Goal: Information Seeking & Learning: Learn about a topic

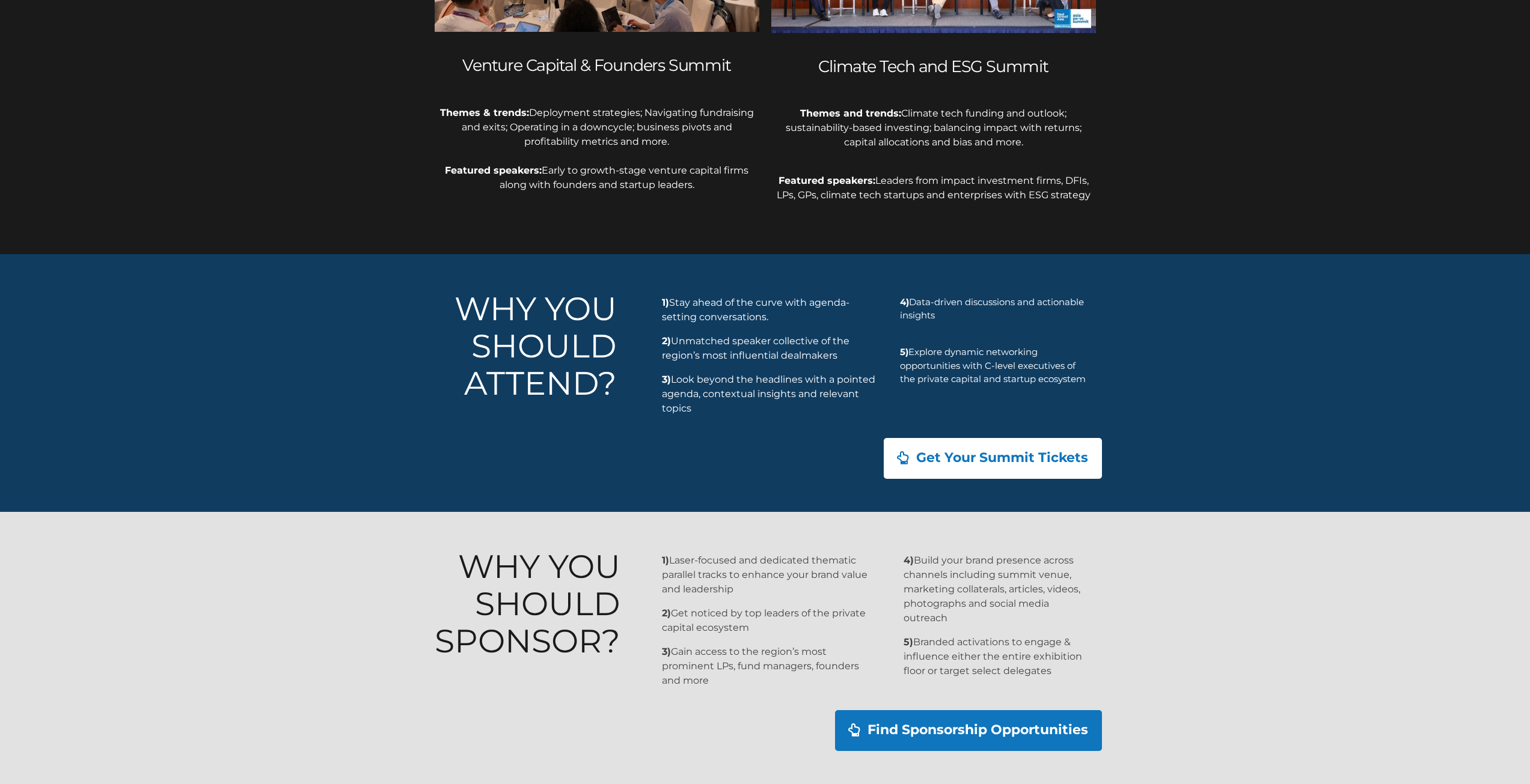
scroll to position [485, 0]
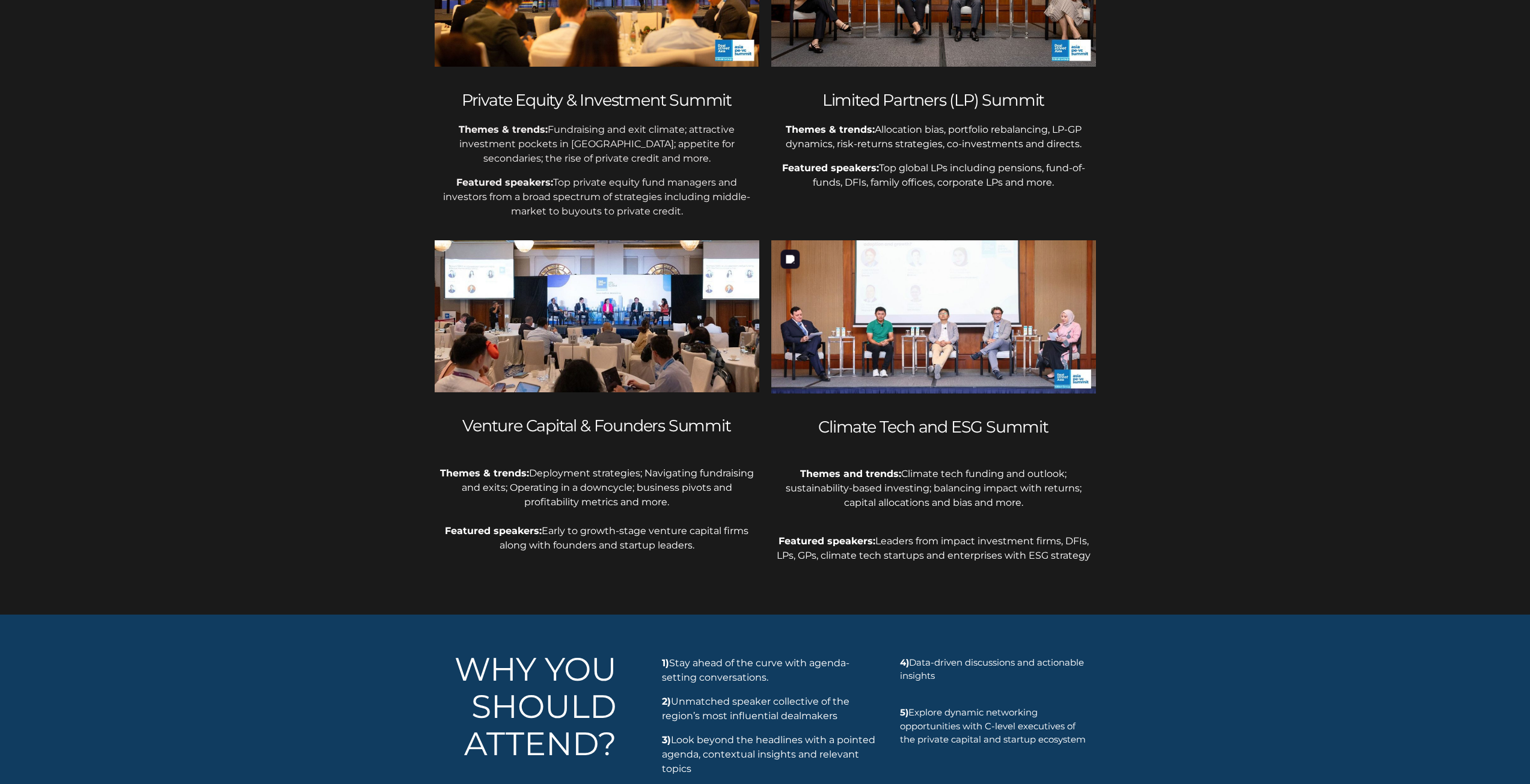
click at [886, 313] on img at bounding box center [933, 316] width 325 height 153
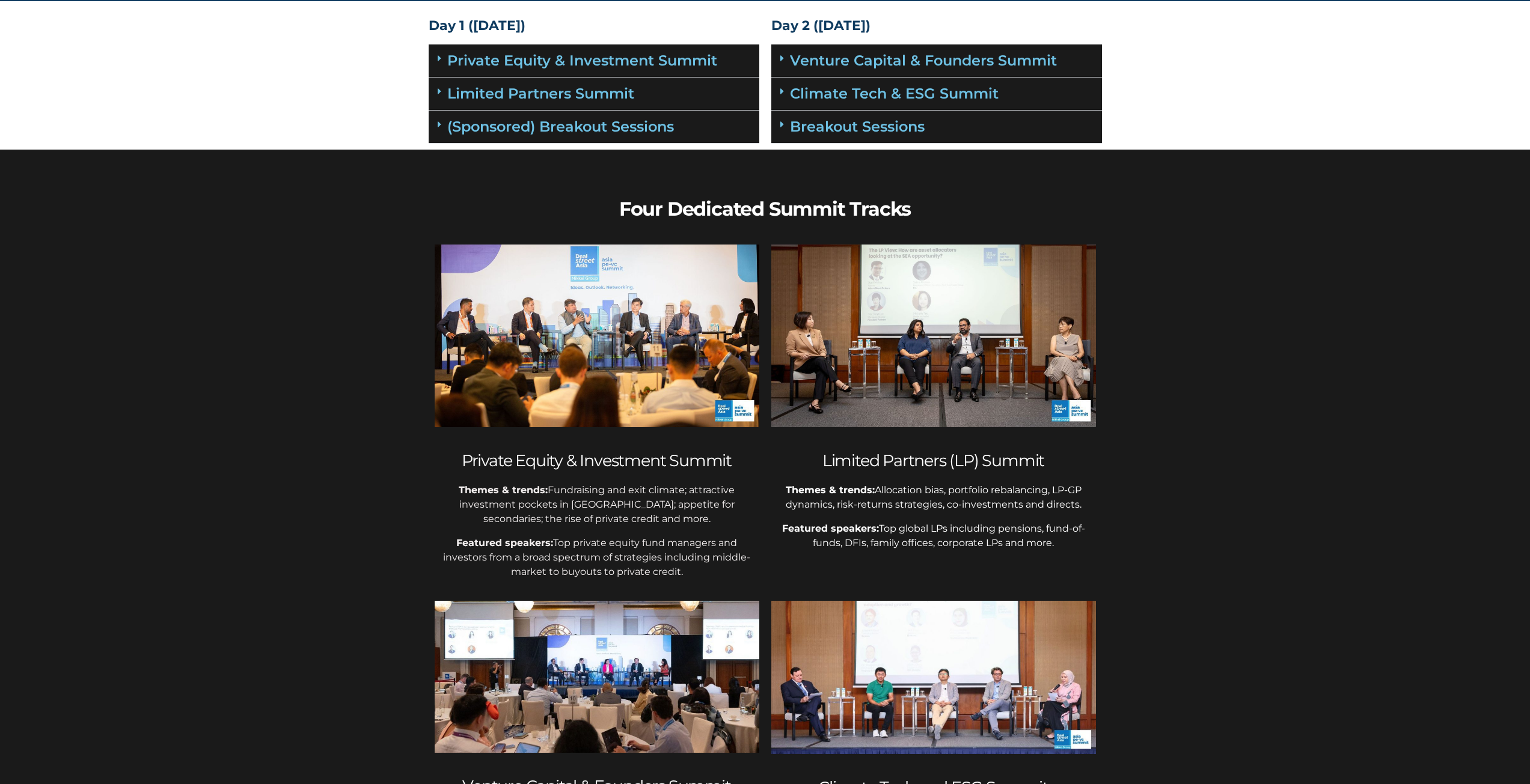
scroll to position [0, 0]
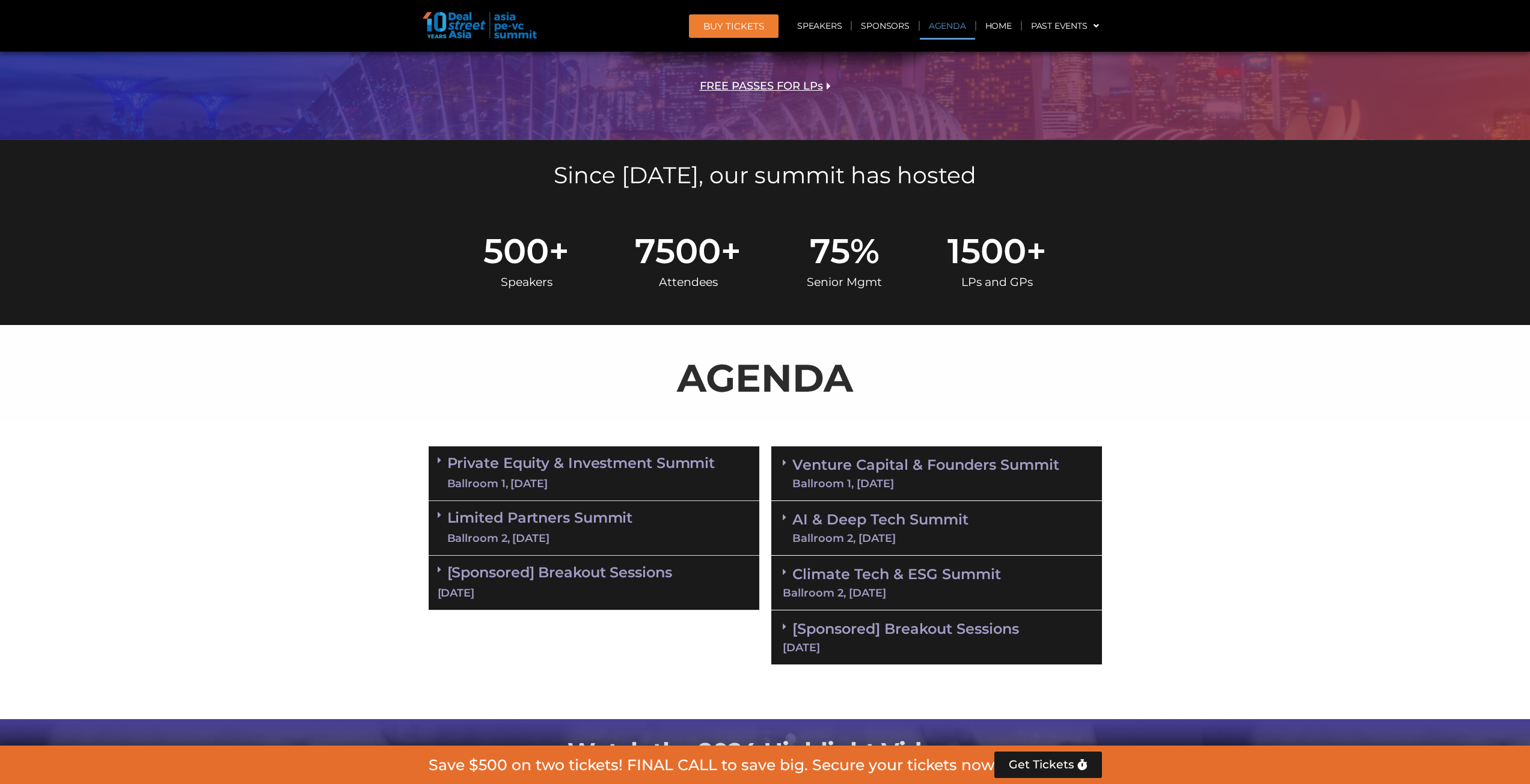
scroll to position [541, 0]
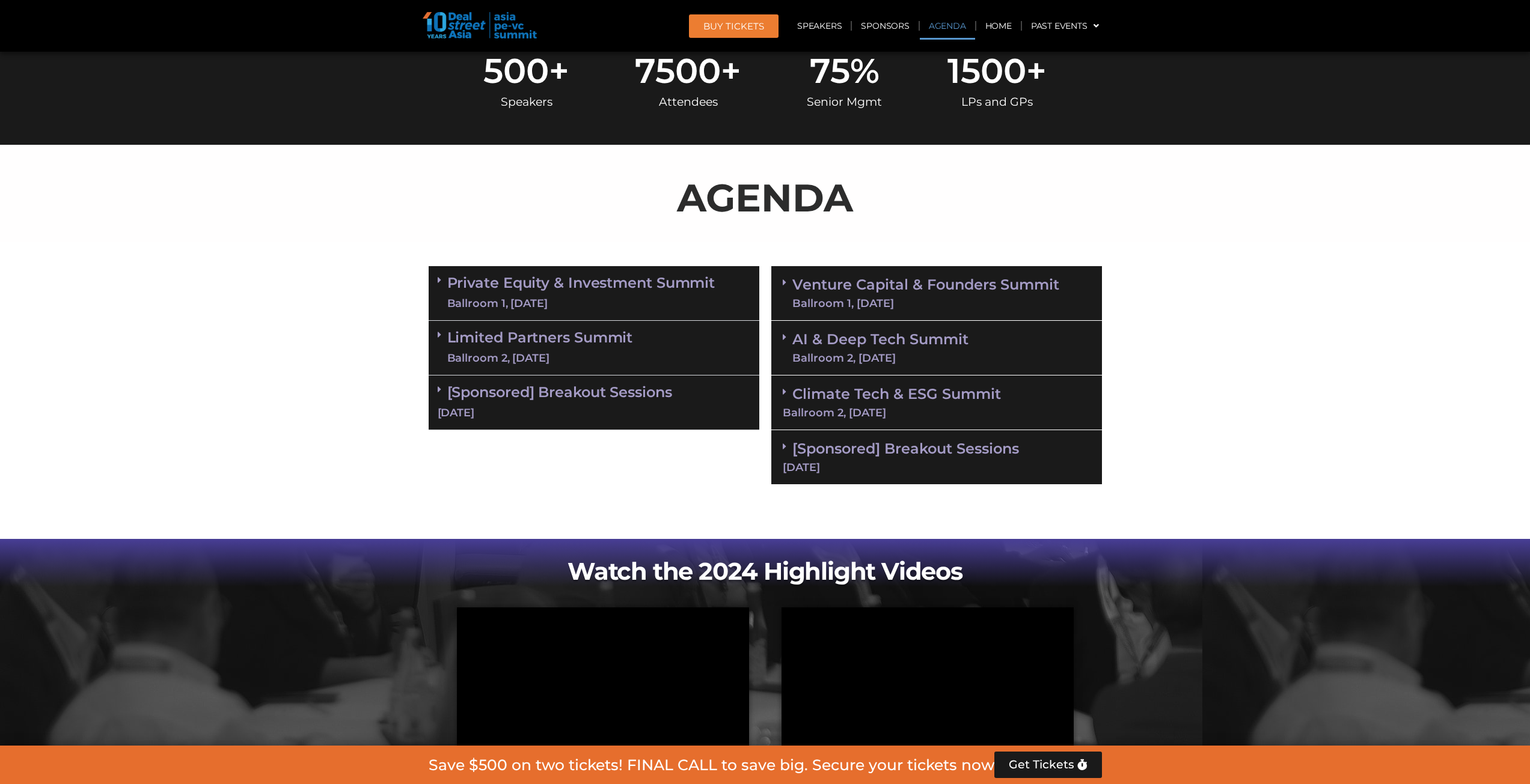
click at [918, 456] on link "[Sponsored] Breakout Sessions 11 Sept" at bounding box center [937, 456] width 307 height 33
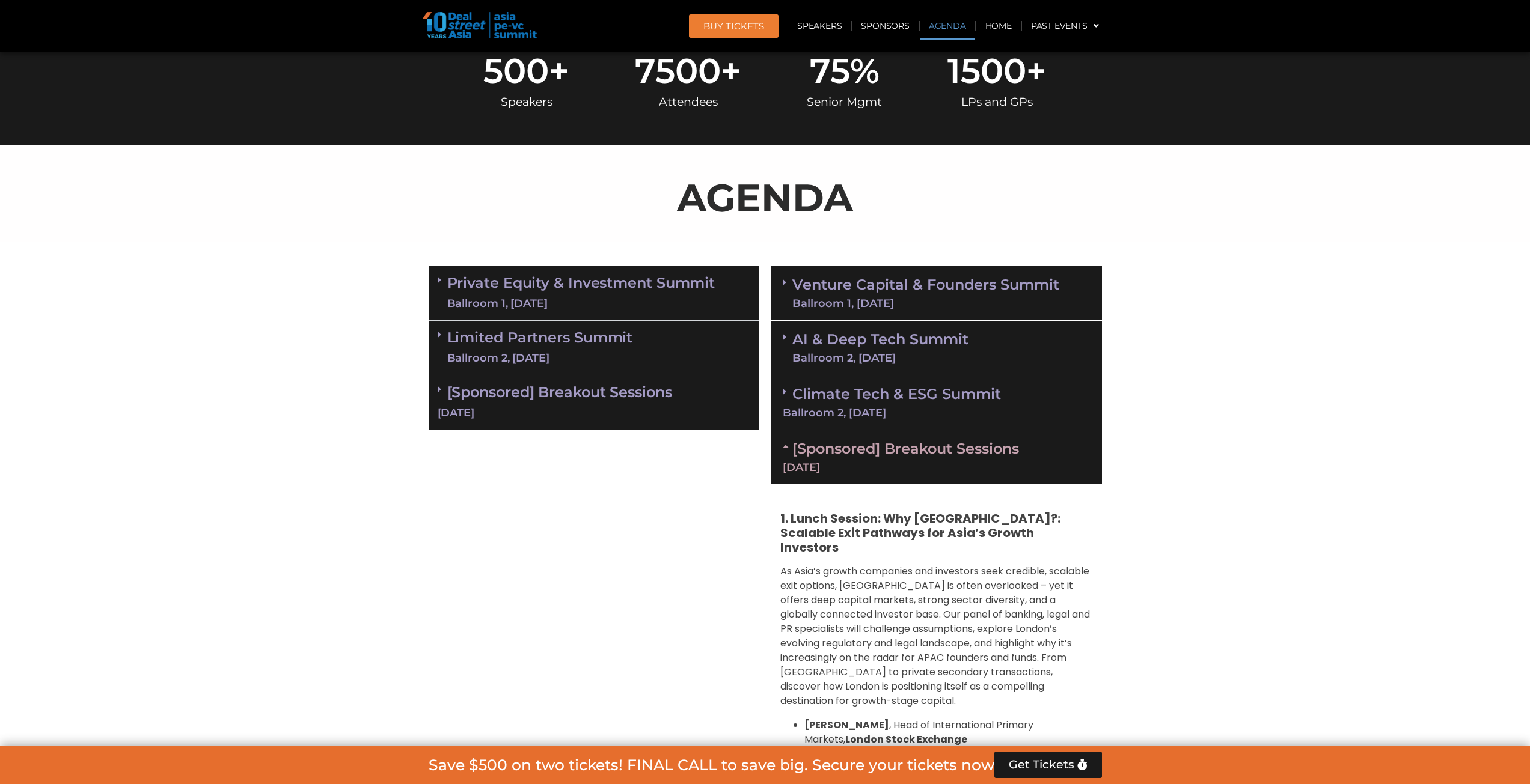
click at [918, 456] on link "[Sponsored] Breakout Sessions 11 Sept" at bounding box center [937, 456] width 307 height 33
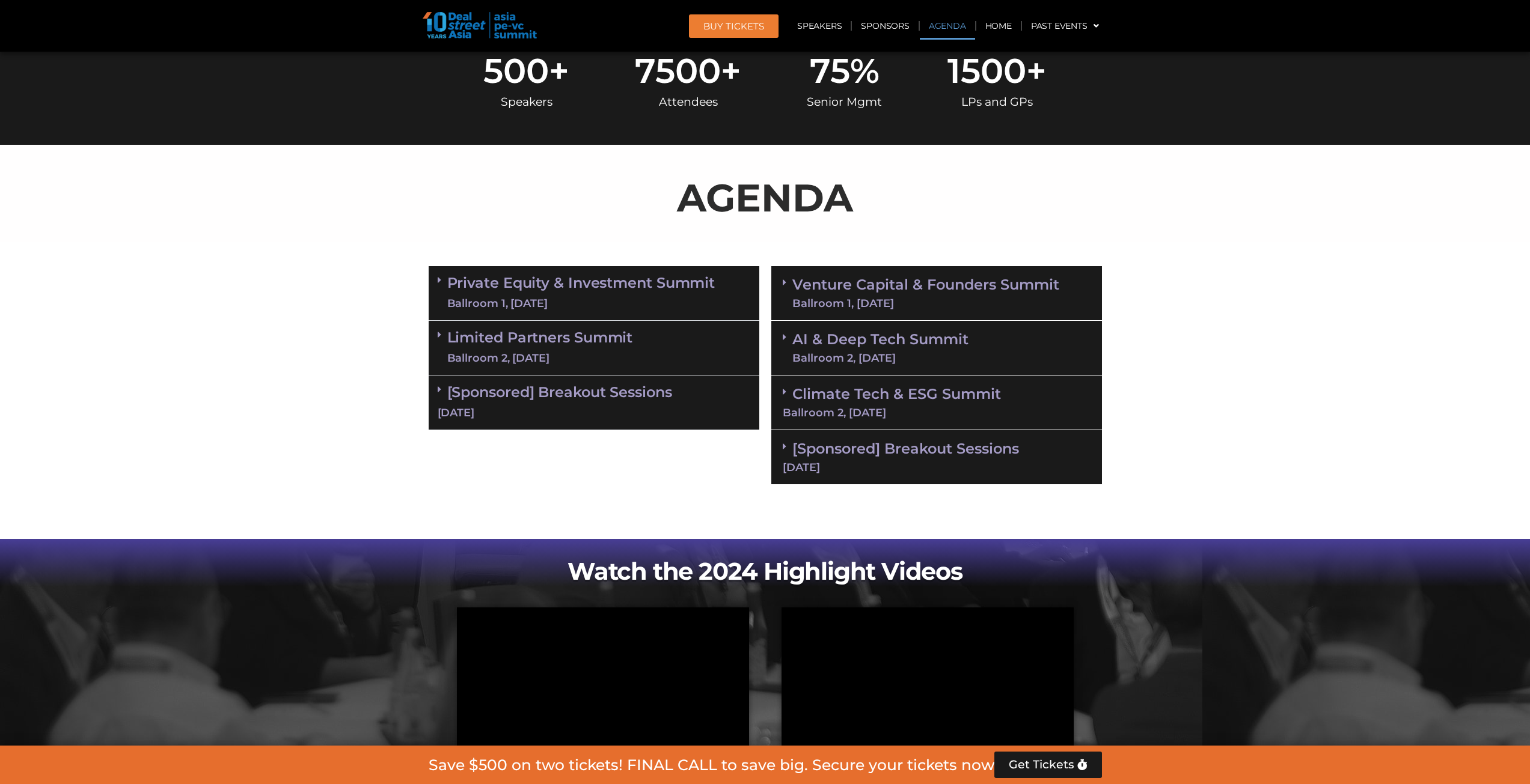
click at [912, 347] on link "AI & Deep Tech Summit Ballroom 2, 11 Sept" at bounding box center [880, 348] width 176 height 31
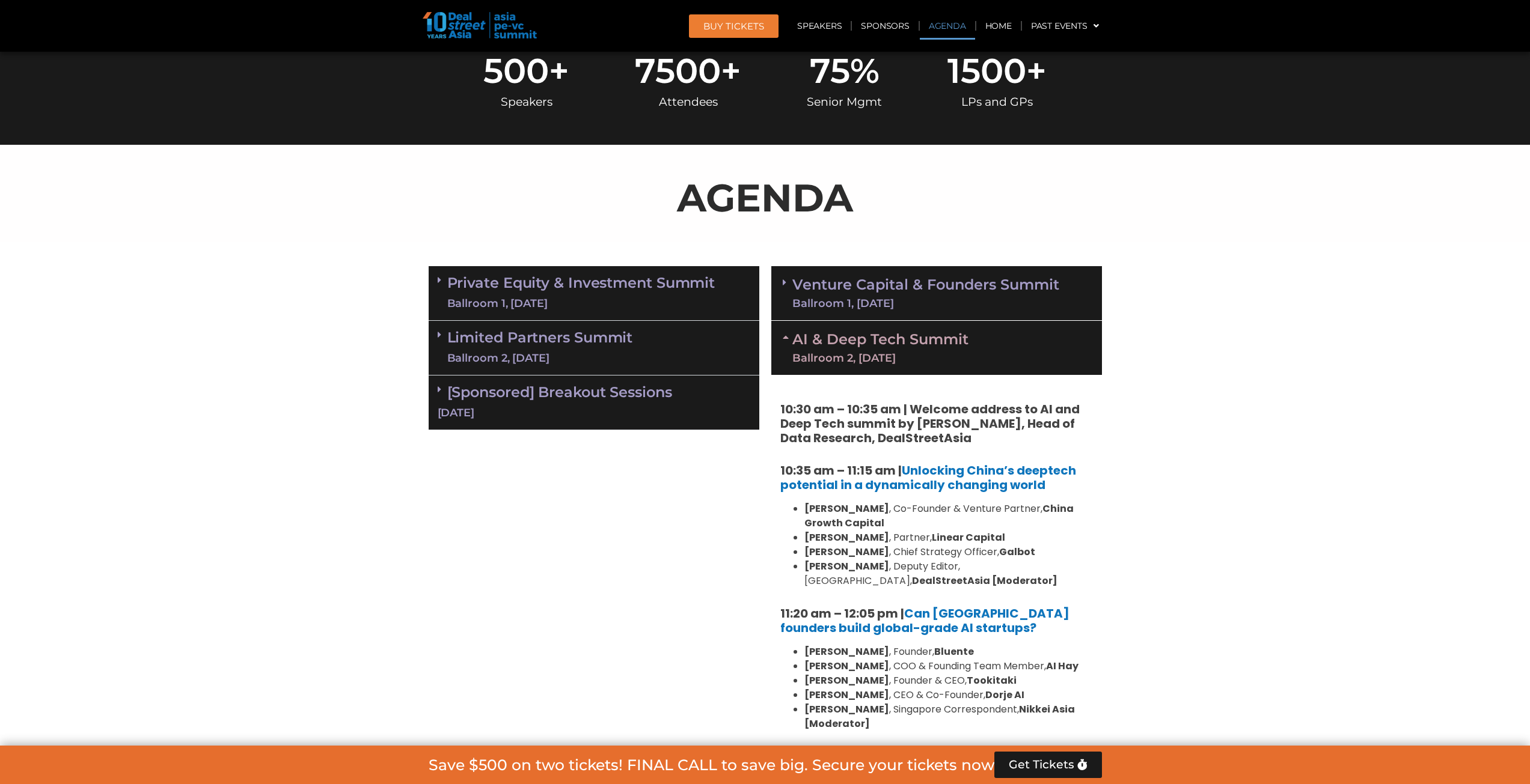
click at [888, 286] on link "Venture Capital & Founders​ Summit Ballroom 1, 11 Sept" at bounding box center [926, 293] width 267 height 31
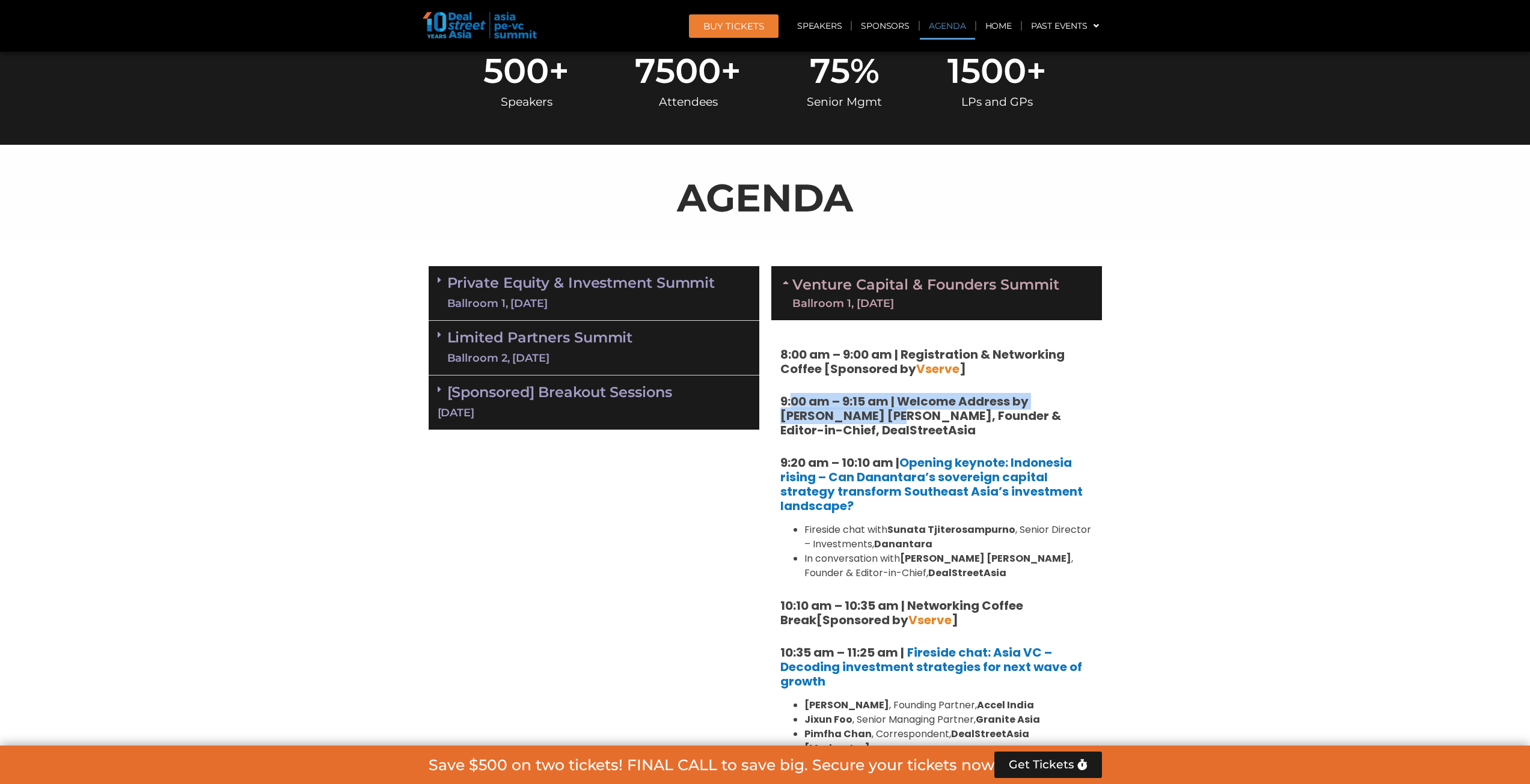
drag, startPoint x: 794, startPoint y: 405, endPoint x: 858, endPoint y: 421, distance: 66.0
click at [858, 421] on strong "9:00 am – 9:15 am | Welcome Address by [PERSON_NAME] [PERSON_NAME], Founder & E…" at bounding box center [920, 415] width 281 height 46
copy strong "00 am – 9:15 am | Welcome Address by Joji Thomas Phili"
click at [564, 339] on link "Limited Partners Summit Ballroom 2, 10 Sept" at bounding box center [539, 347] width 186 height 36
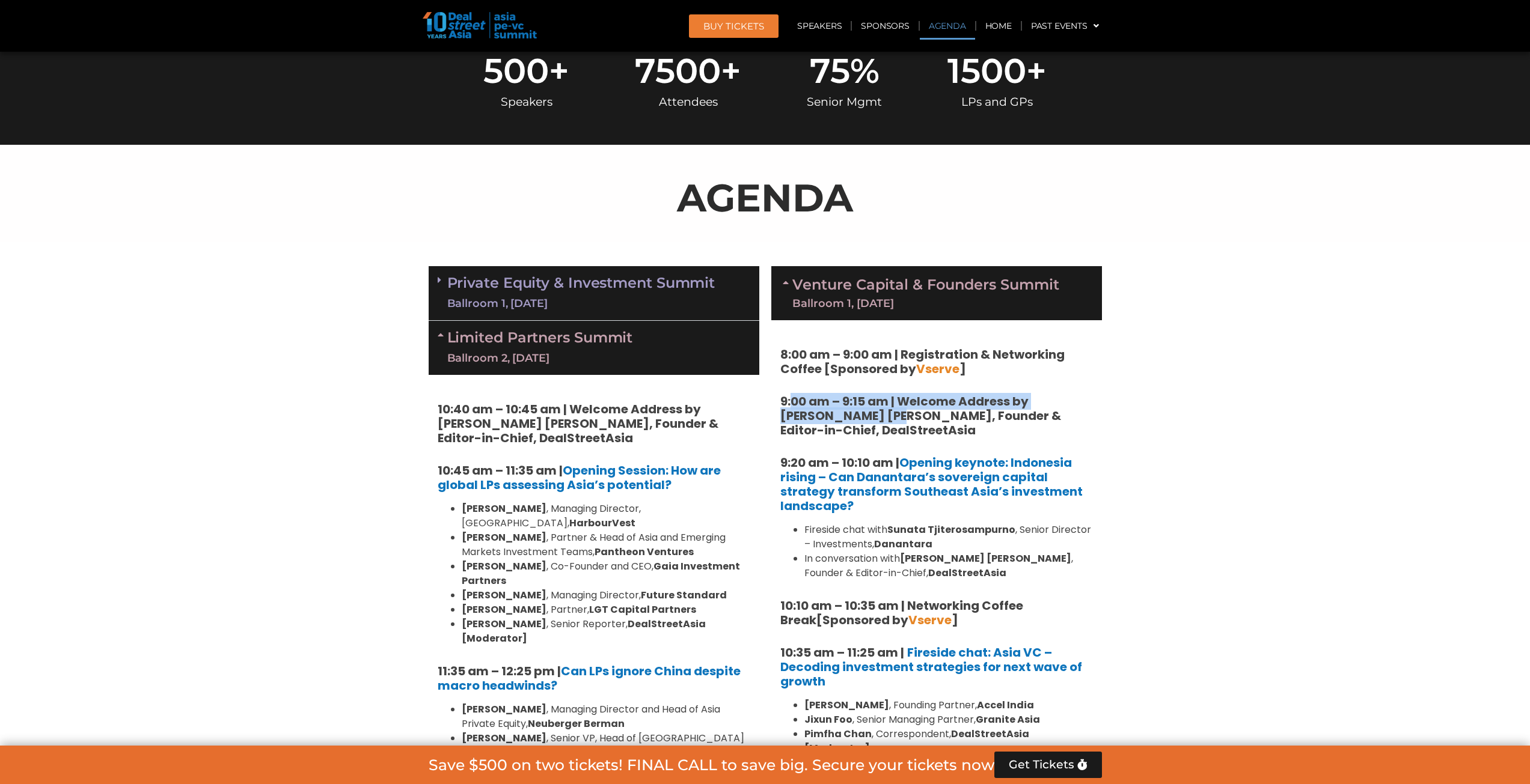
click at [573, 343] on link "Limited Partners Summit Ballroom 2, 10 Sept" at bounding box center [539, 347] width 186 height 36
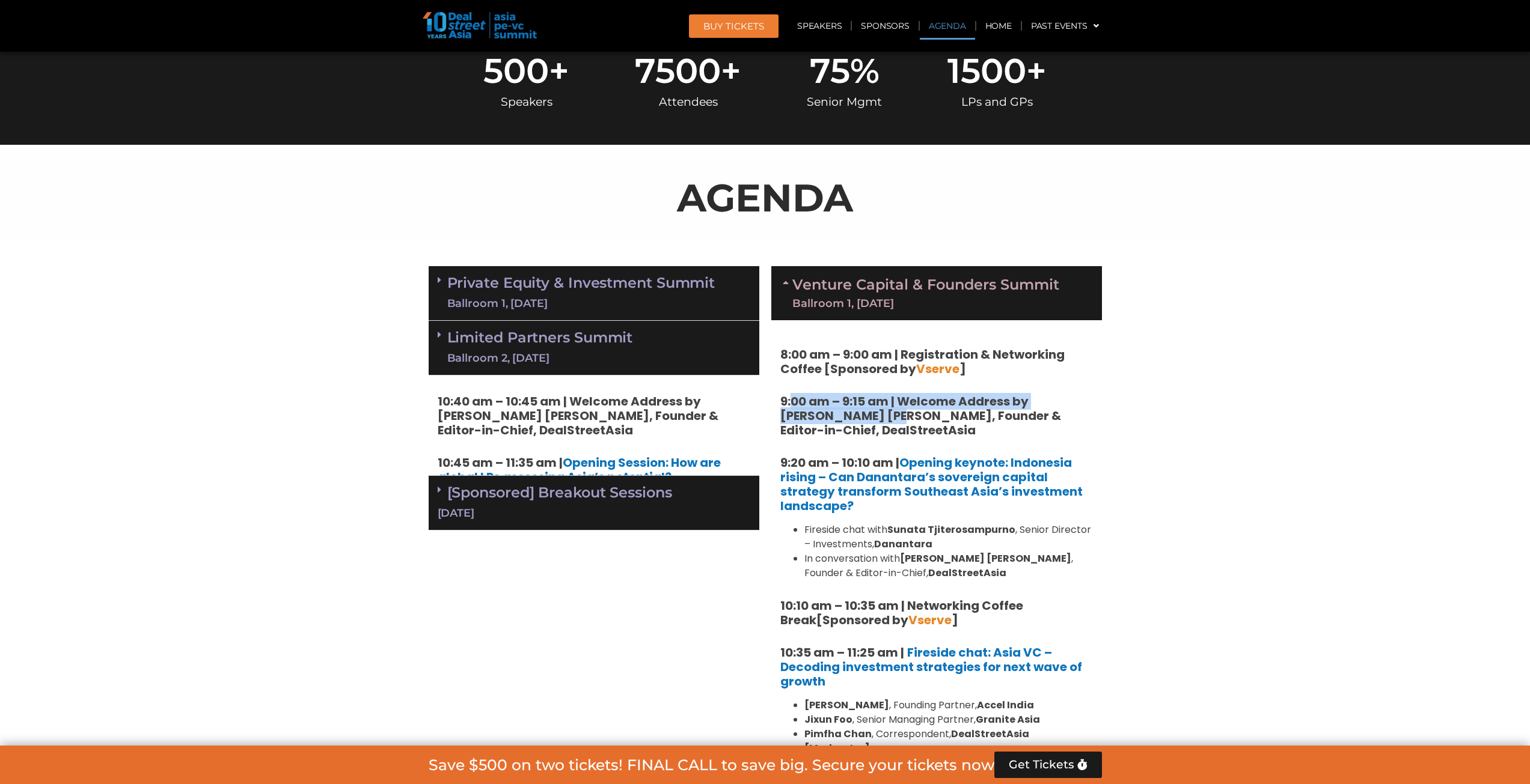
click at [579, 287] on link "Private Equity & Investment Summit Ballroom 1, 10 Sept" at bounding box center [581, 293] width 268 height 36
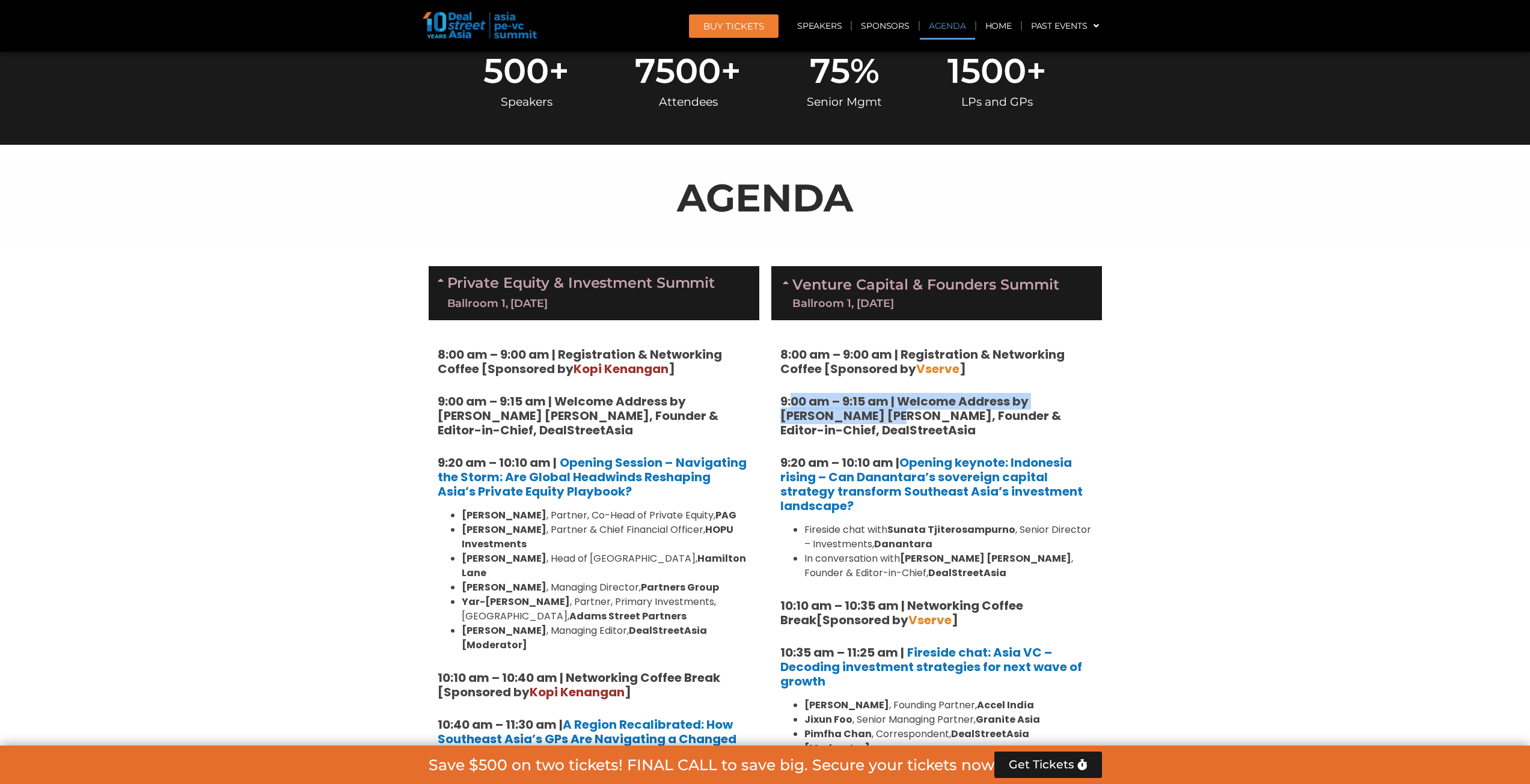
click at [580, 287] on link "Private Equity & Investment Summit Ballroom 1, 10 Sept" at bounding box center [581, 293] width 268 height 36
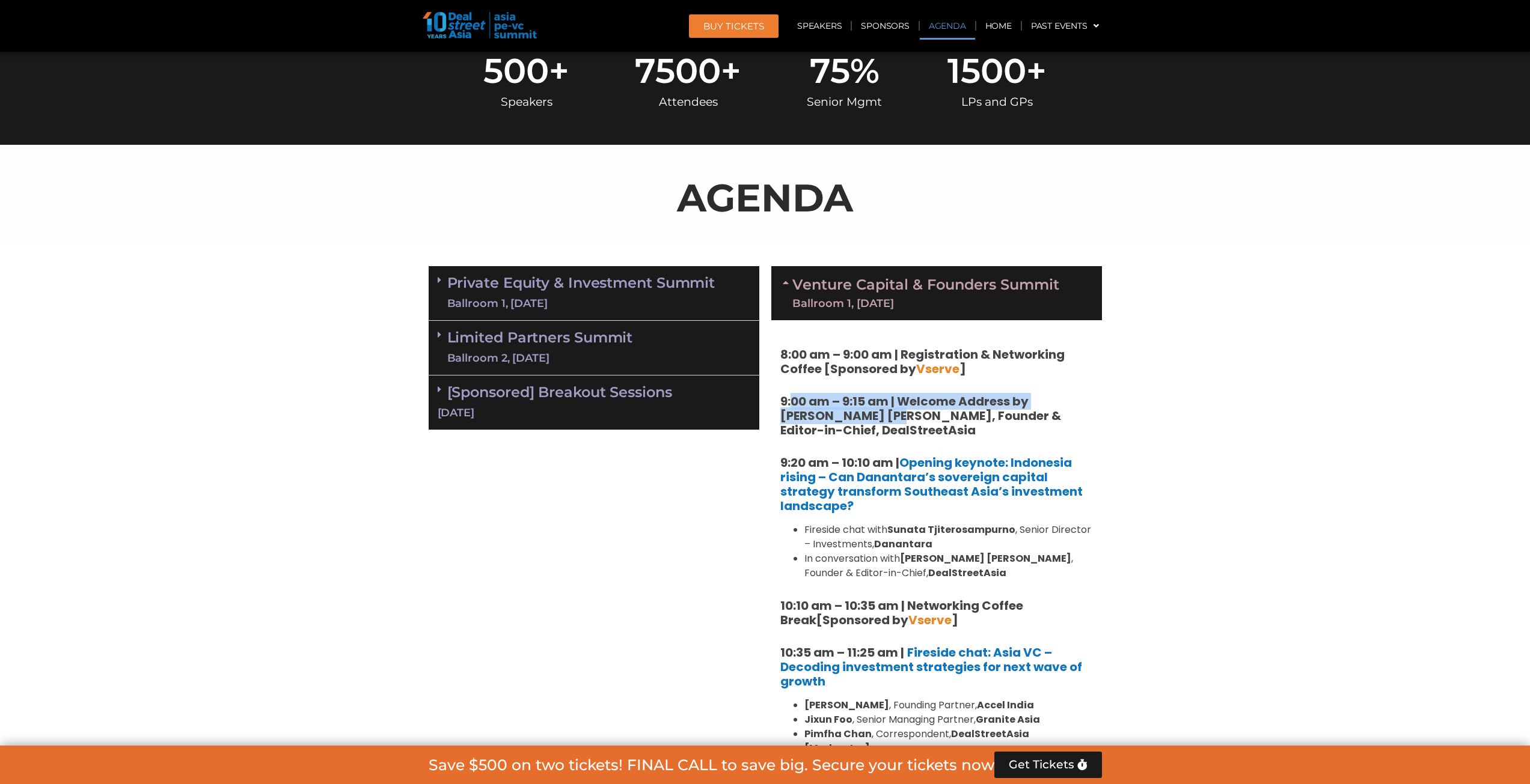
scroll to position [721, 0]
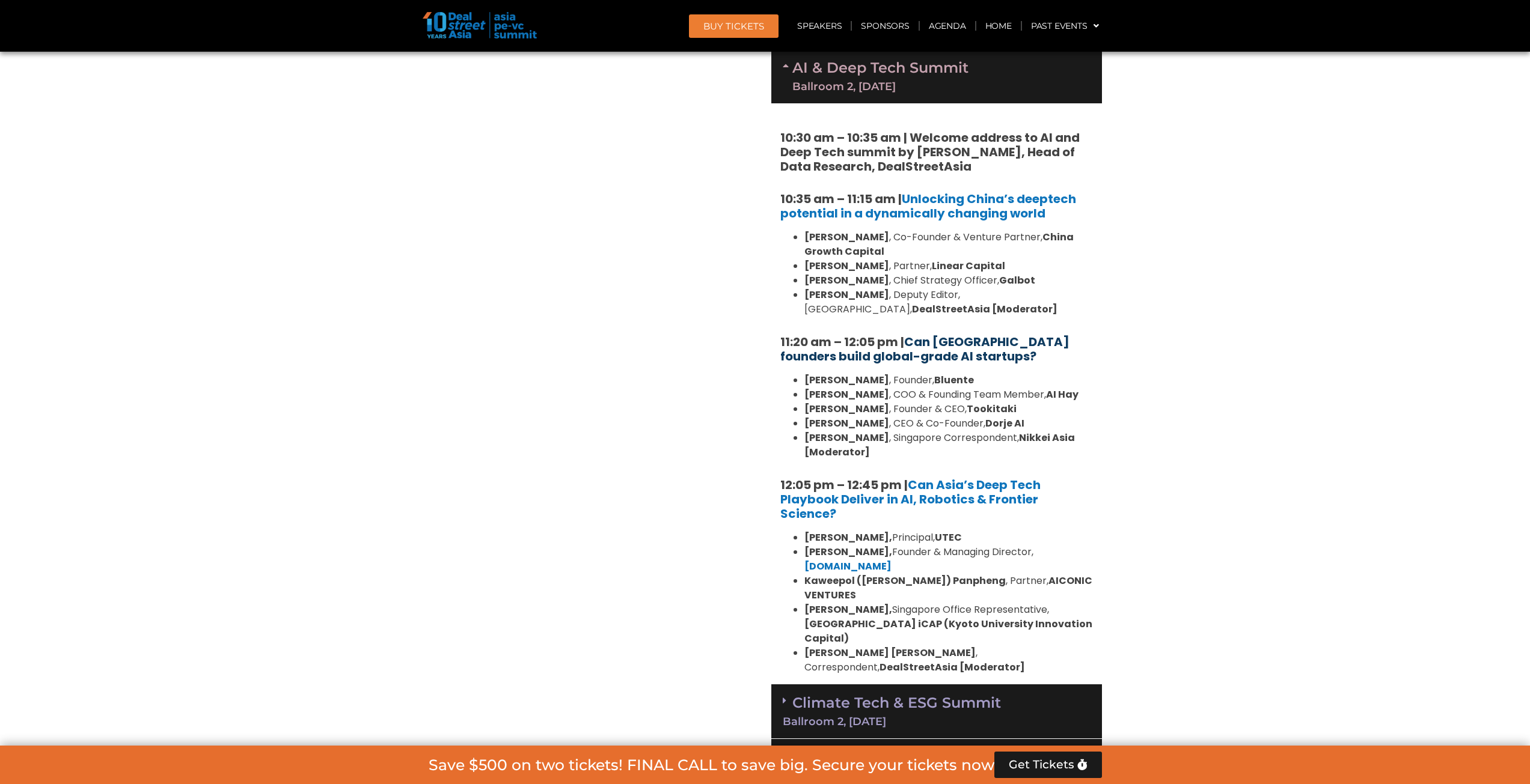
scroll to position [2163, 0]
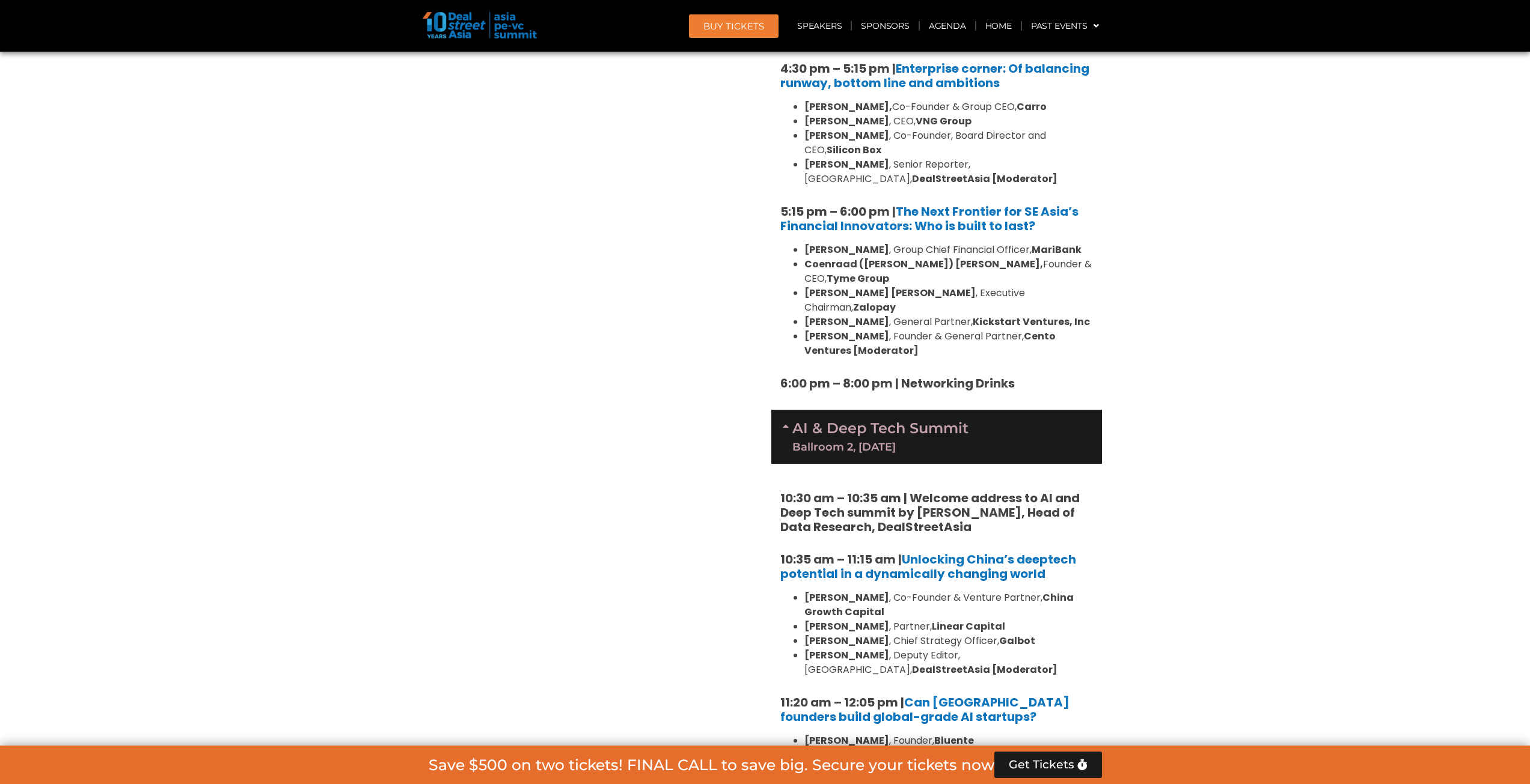
click at [864, 421] on link "AI & Deep Tech Summit Ballroom 2, 11 Sept" at bounding box center [880, 437] width 176 height 31
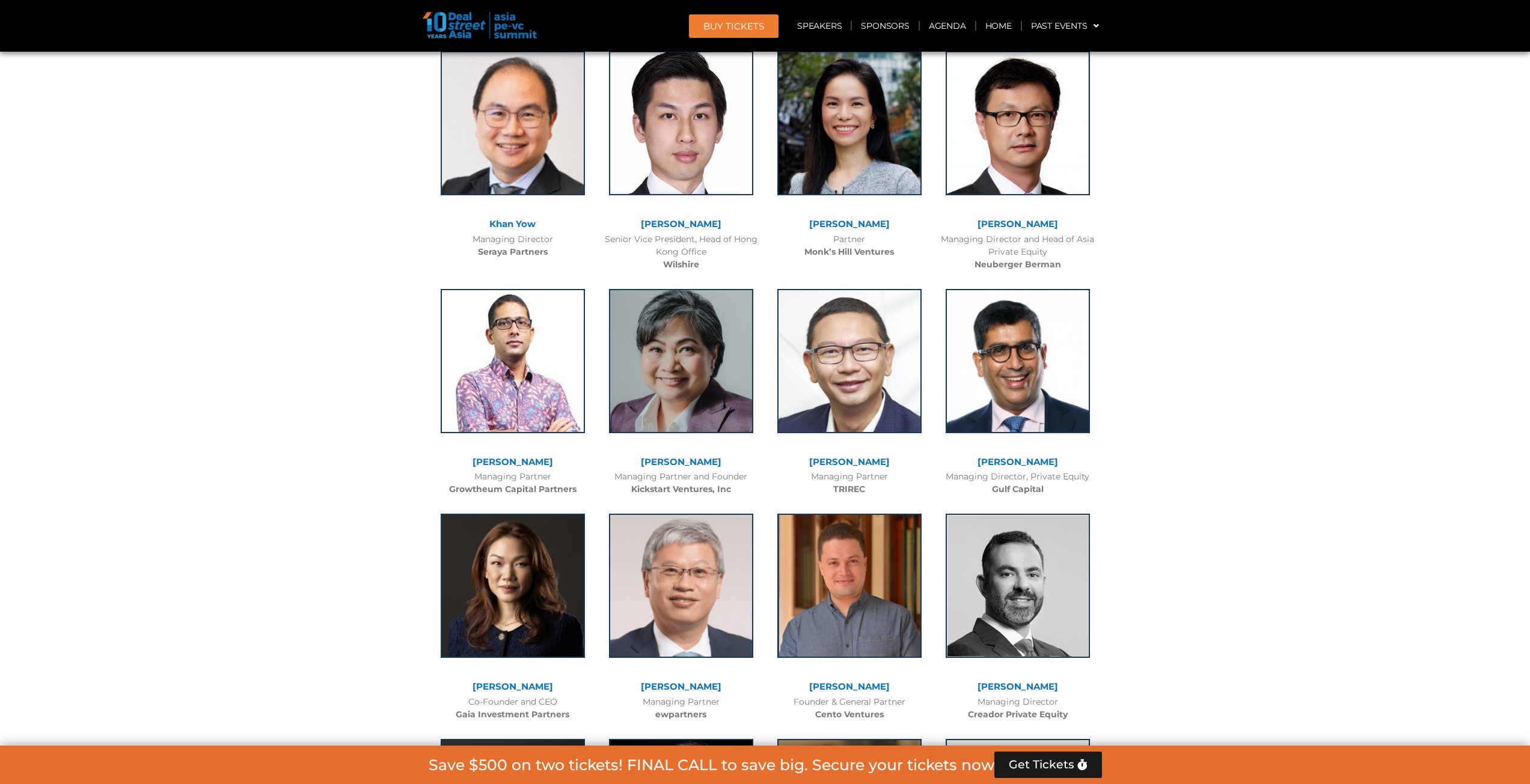
scroll to position [5408, 0]
